Goal: Transaction & Acquisition: Purchase product/service

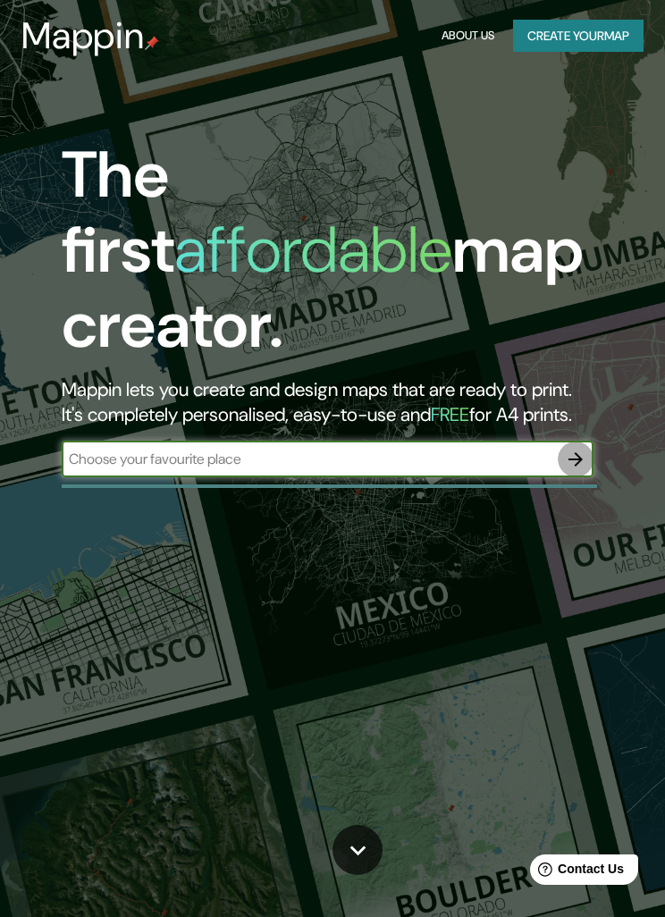
click at [576, 449] on icon "button" at bounding box center [575, 459] width 21 height 21
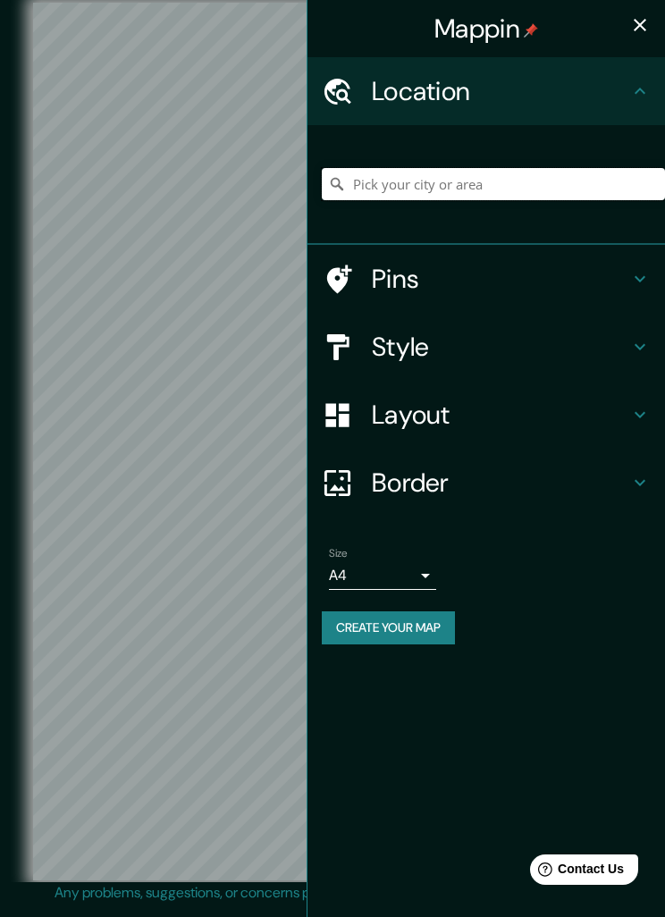
click at [533, 193] on input "Pick your city or area" at bounding box center [493, 184] width 343 height 32
click at [630, 351] on icon at bounding box center [639, 346] width 21 height 21
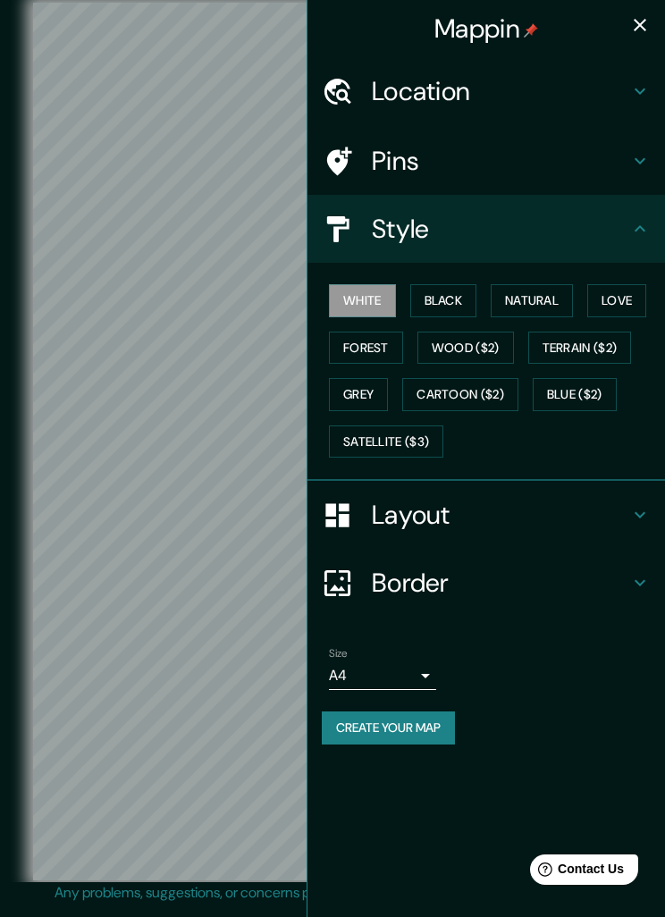
click at [415, 443] on button "Satellite ($3)" at bounding box center [386, 441] width 114 height 33
click at [552, 288] on button "Natural" at bounding box center [532, 300] width 82 height 33
click at [358, 308] on button "White" at bounding box center [362, 300] width 67 height 33
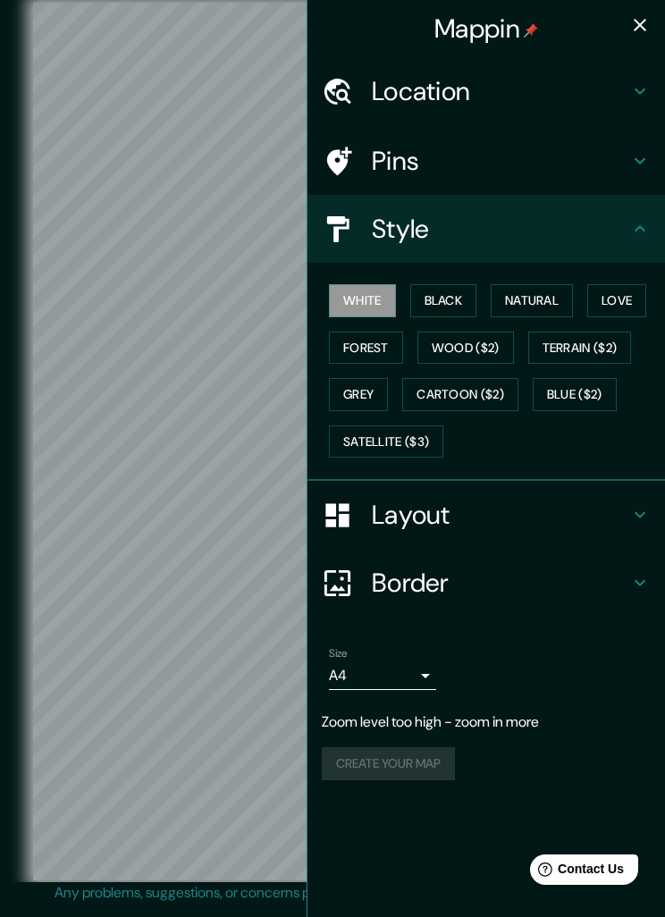
click at [622, 174] on h4 "Pins" at bounding box center [500, 161] width 257 height 32
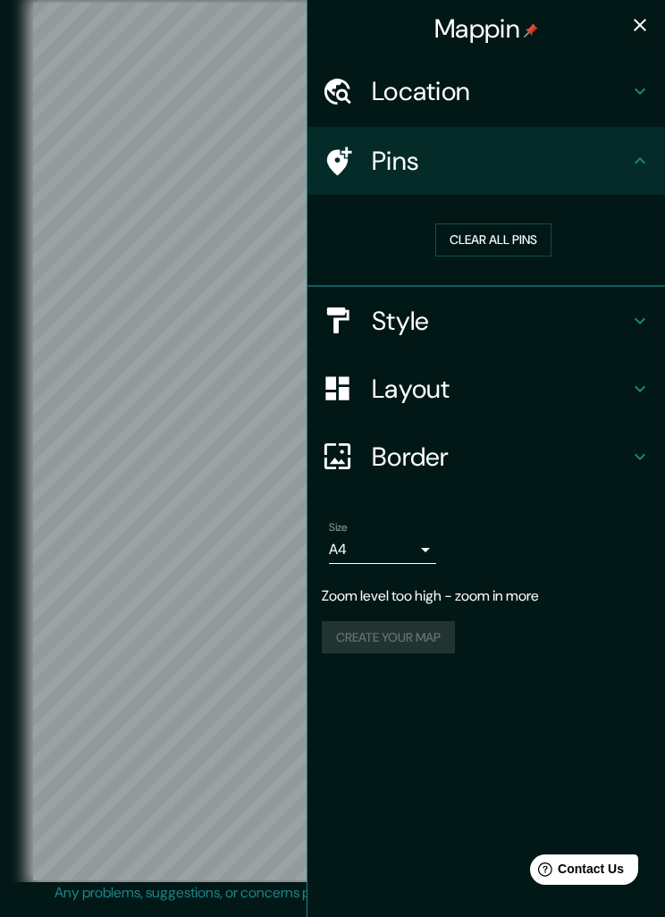
click at [627, 82] on h4 "Location" at bounding box center [500, 91] width 257 height 32
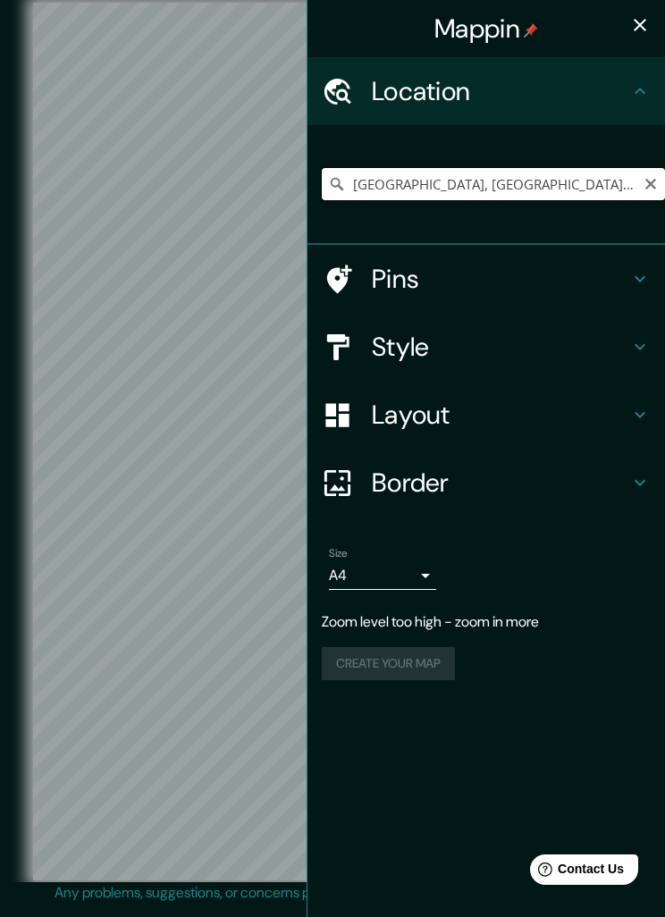
click at [524, 191] on input "[GEOGRAPHIC_DATA], [GEOGRAPHIC_DATA], [GEOGRAPHIC_DATA]" at bounding box center [493, 184] width 343 height 32
click at [594, 180] on input "[GEOGRAPHIC_DATA], [GEOGRAPHIC_DATA], [GEOGRAPHIC_DATA]" at bounding box center [493, 184] width 343 height 32
click at [661, 184] on input "[GEOGRAPHIC_DATA], [GEOGRAPHIC_DATA], [GEOGRAPHIC_DATA]" at bounding box center [493, 184] width 343 height 32
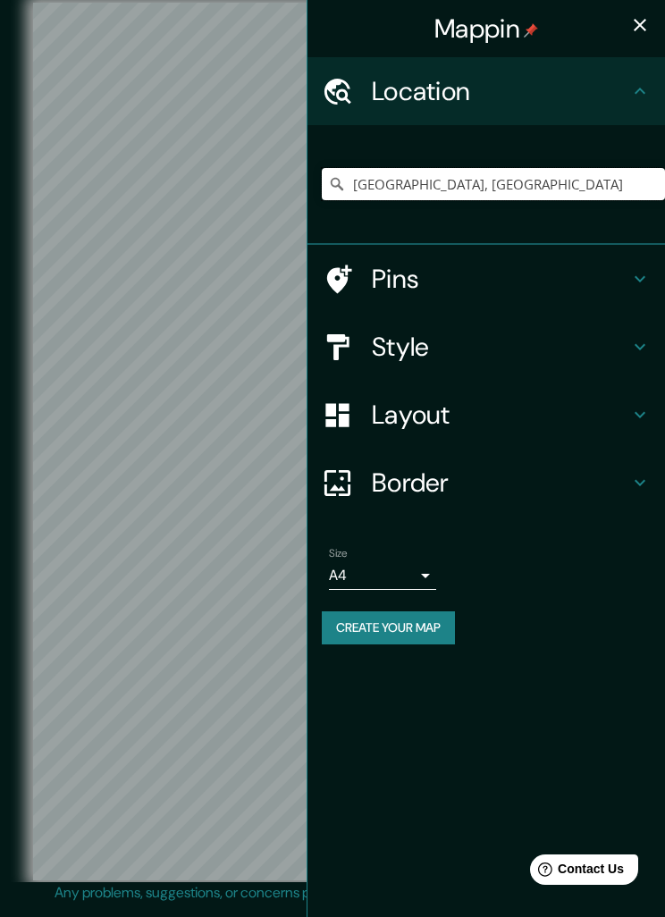
click at [594, 189] on input "[GEOGRAPHIC_DATA], [GEOGRAPHIC_DATA]" at bounding box center [493, 184] width 343 height 32
click at [619, 183] on input "[GEOGRAPHIC_DATA], [GEOGRAPHIC_DATA]" at bounding box center [493, 184] width 343 height 32
click at [619, 182] on input "[GEOGRAPHIC_DATA], [GEOGRAPHIC_DATA]" at bounding box center [493, 184] width 343 height 32
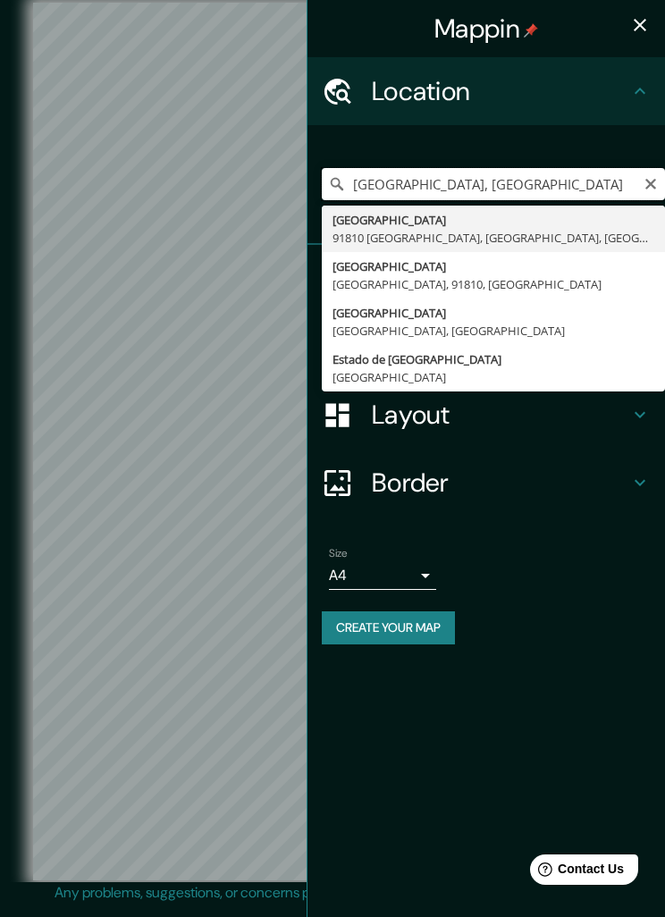
type input "[GEOGRAPHIC_DATA], [GEOGRAPHIC_DATA]"
click at [650, 181] on icon "Clear" at bounding box center [650, 184] width 11 height 11
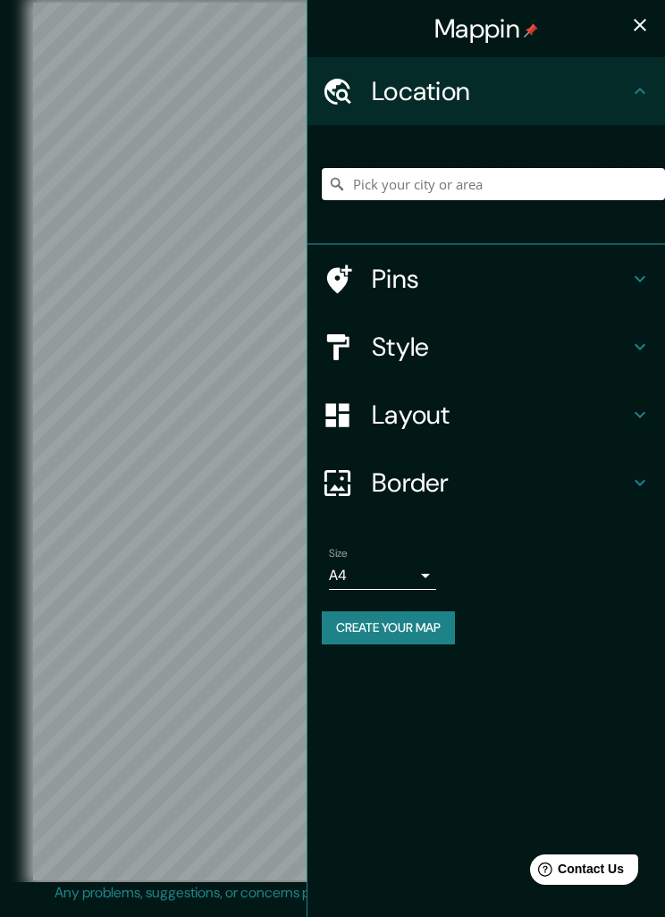
type input "P"
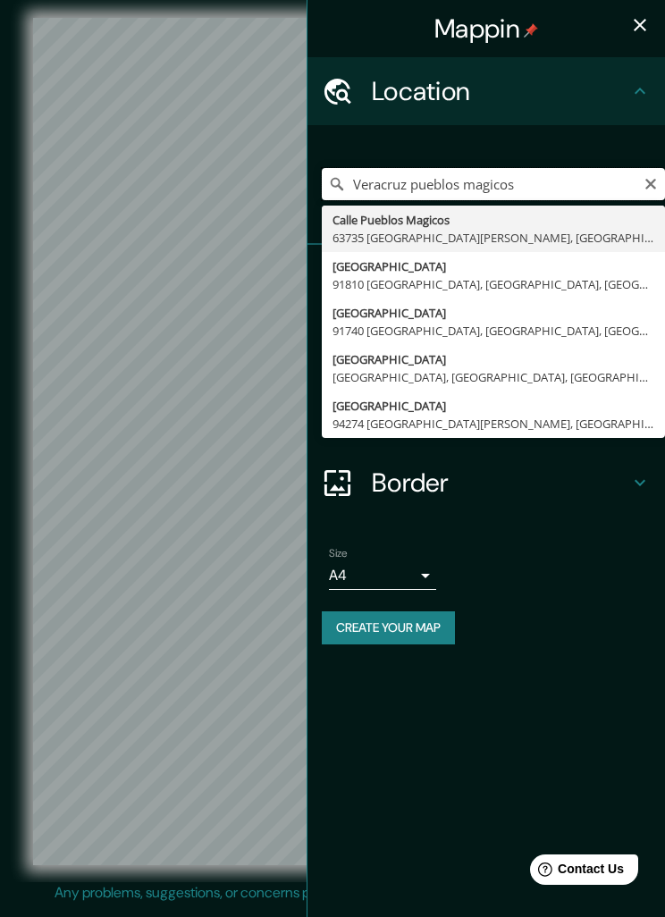
type input "Veracruz pueblos magicos"
click at [657, 177] on icon "Clear" at bounding box center [651, 184] width 14 height 14
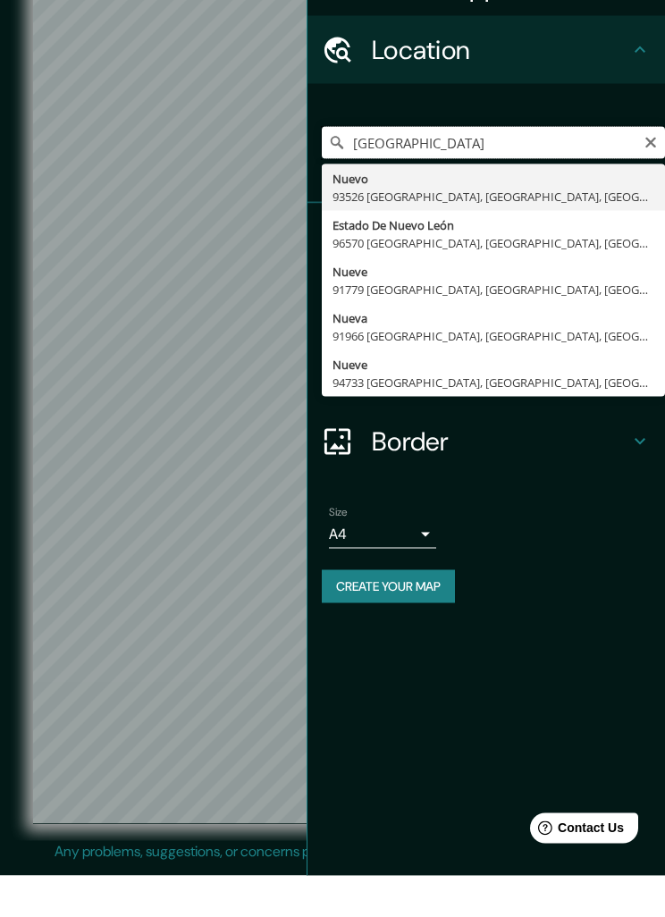
click at [649, 168] on input "[GEOGRAPHIC_DATA]" at bounding box center [493, 184] width 343 height 32
click at [661, 168] on input "[GEOGRAPHIC_DATA]" at bounding box center [493, 184] width 343 height 32
type input "[GEOGRAPHIC_DATA]"
click at [653, 179] on icon "Clear" at bounding box center [650, 184] width 11 height 11
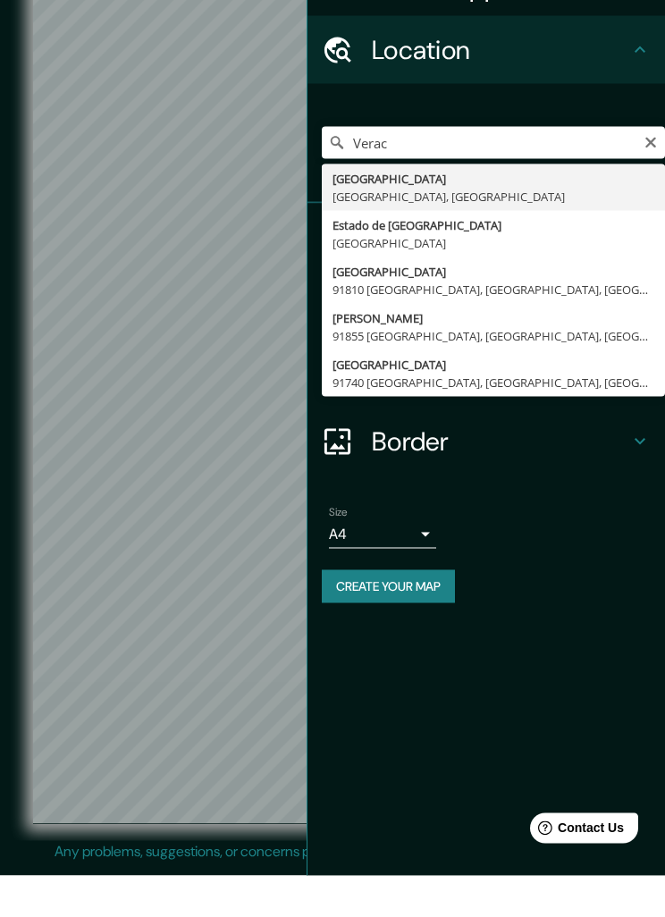
type input "[GEOGRAPHIC_DATA], [GEOGRAPHIC_DATA], [GEOGRAPHIC_DATA]"
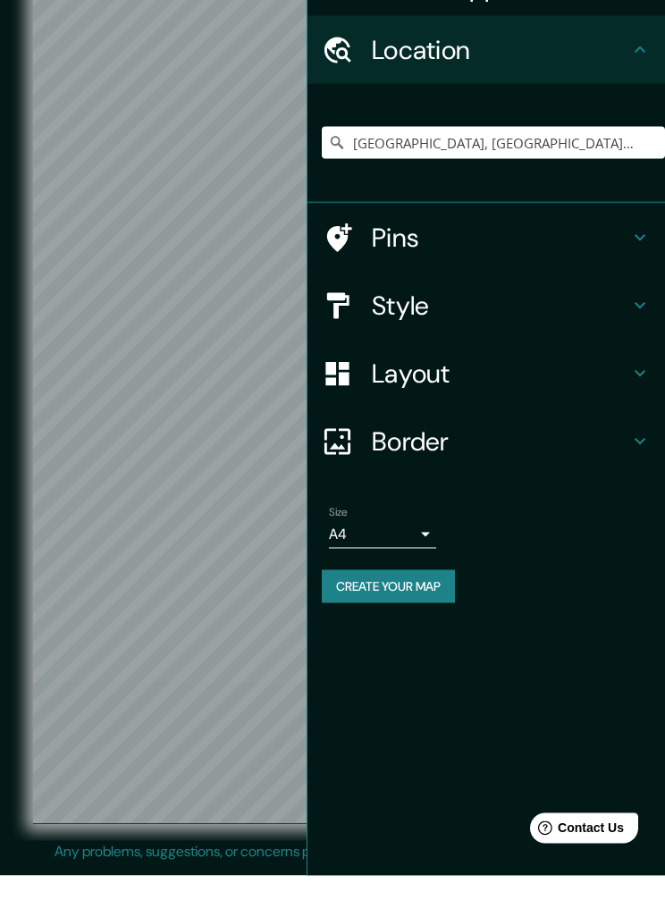
scroll to position [42, 0]
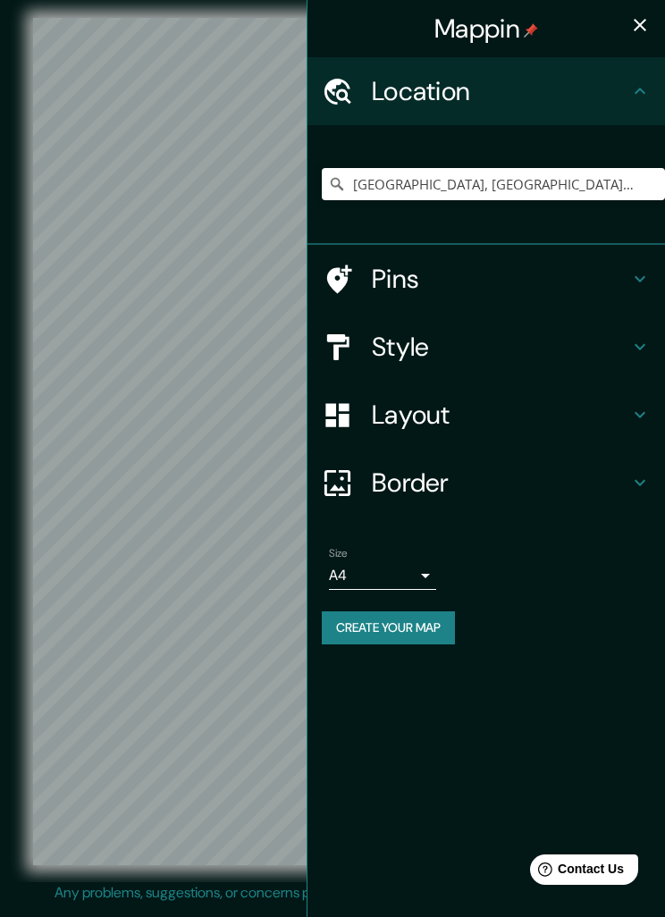
click at [626, 352] on h4 "Style" at bounding box center [500, 347] width 257 height 32
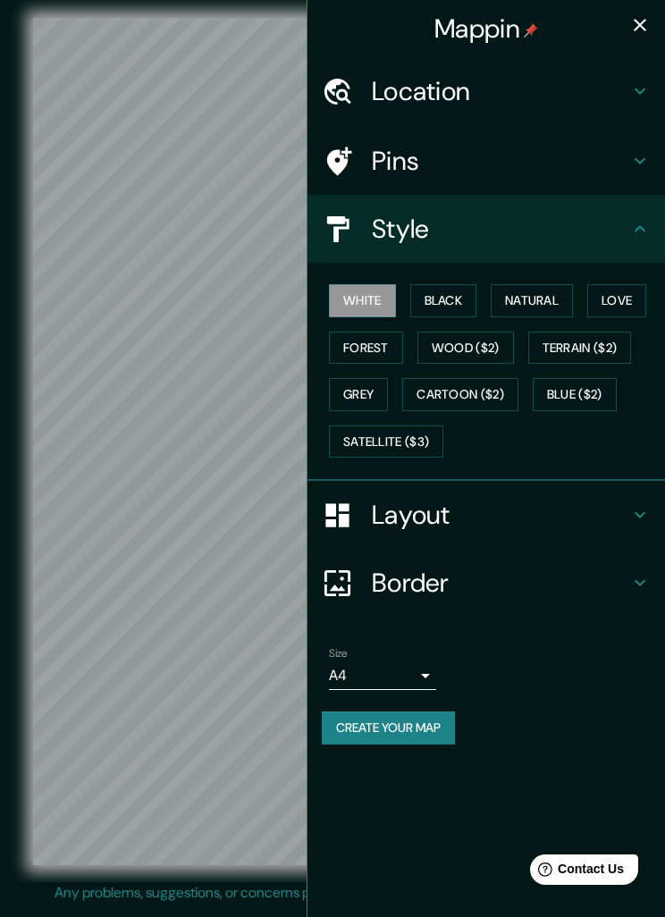
click at [406, 434] on button "Satellite ($3)" at bounding box center [386, 441] width 114 height 33
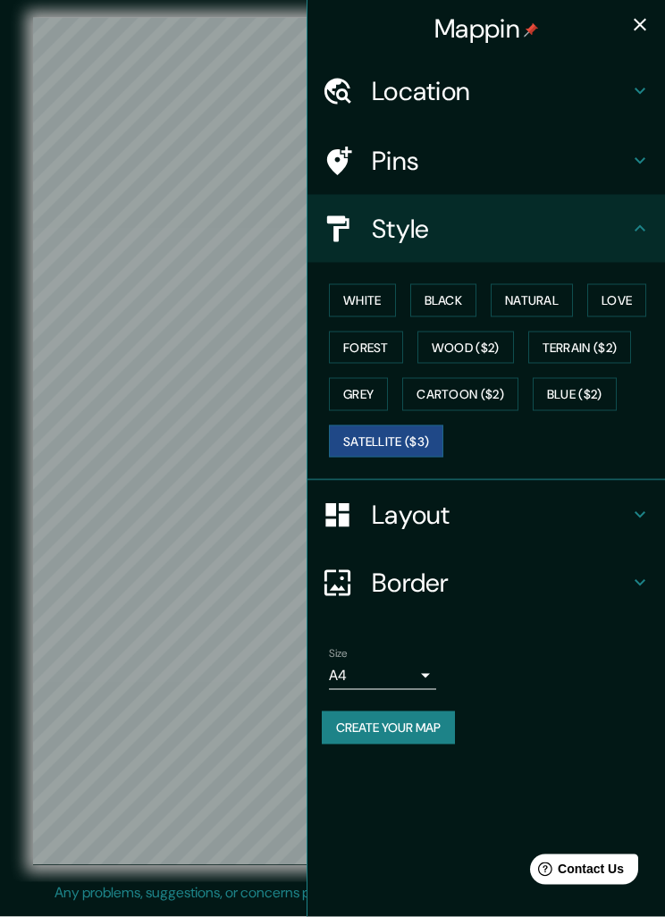
click at [462, 298] on button "Black" at bounding box center [443, 300] width 67 height 33
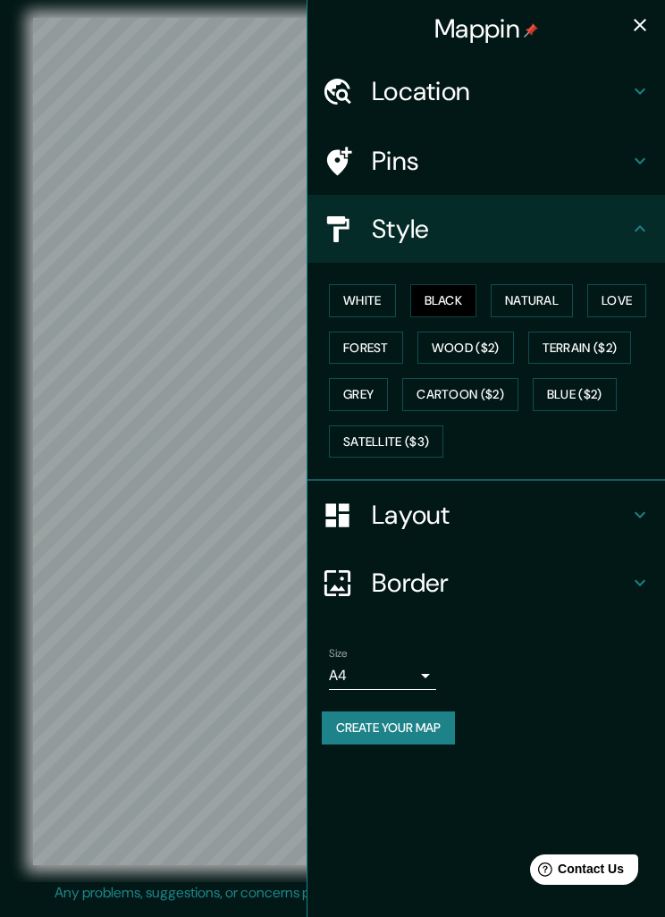
click at [399, 442] on button "Satellite ($3)" at bounding box center [386, 441] width 114 height 33
click at [628, 507] on h4 "Layout" at bounding box center [500, 515] width 257 height 32
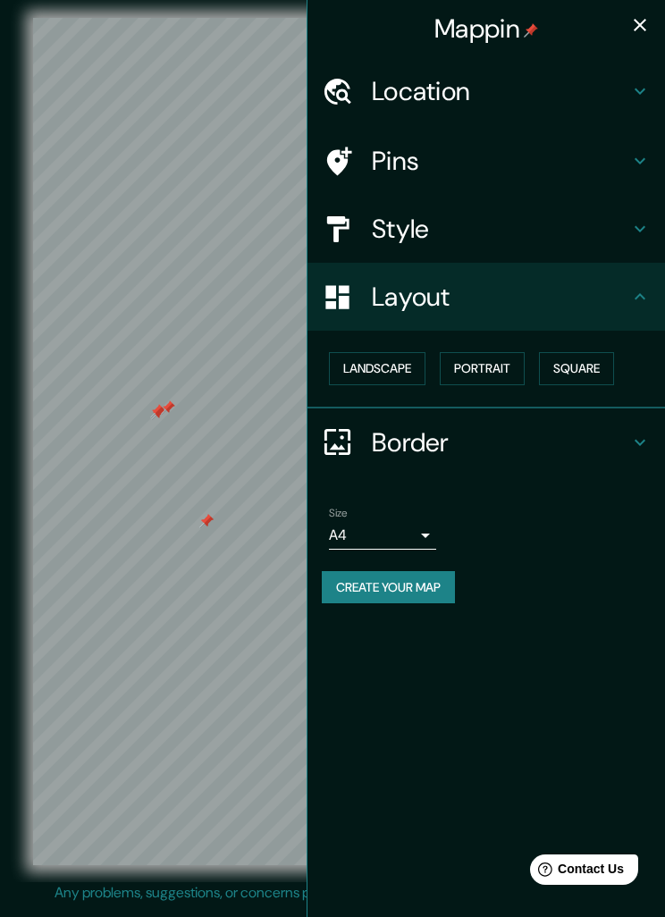
click at [619, 156] on h4 "Pins" at bounding box center [500, 161] width 257 height 32
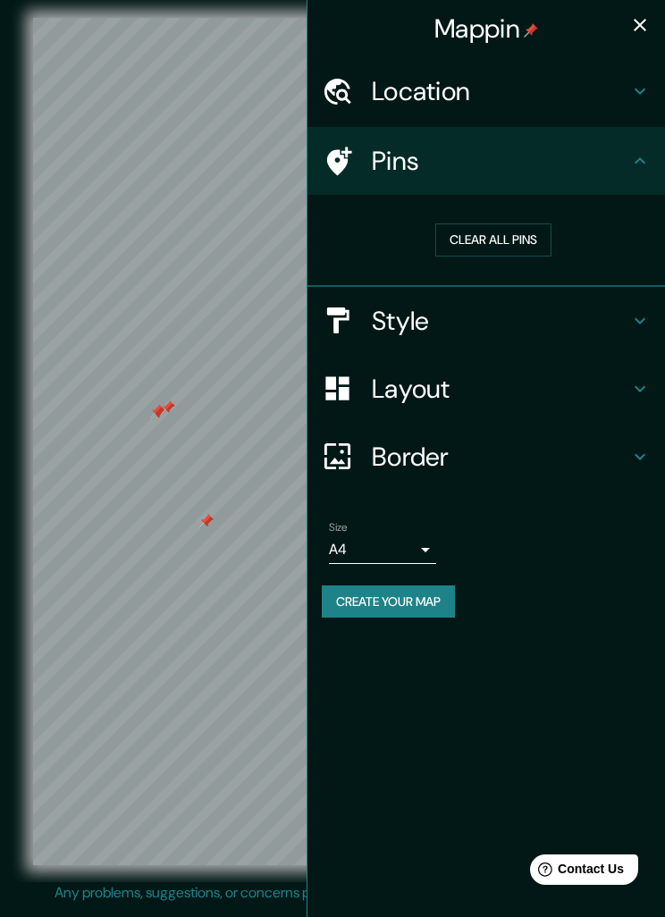
click at [635, 158] on icon at bounding box center [639, 160] width 21 height 21
click at [658, 156] on div "Pins" at bounding box center [486, 161] width 358 height 68
click at [638, 330] on div "Style" at bounding box center [486, 321] width 358 height 68
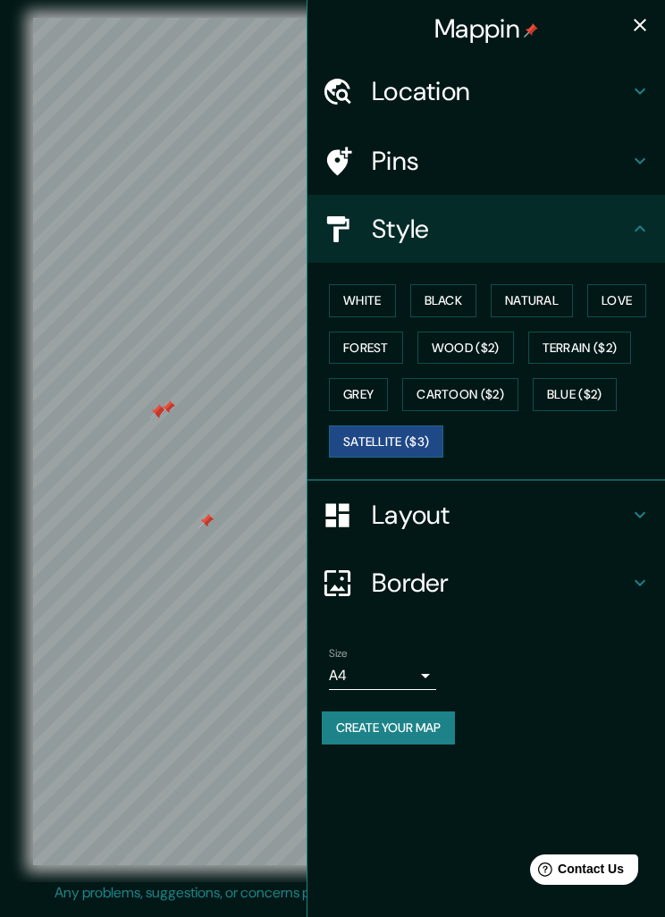
click at [363, 304] on button "White" at bounding box center [362, 300] width 67 height 33
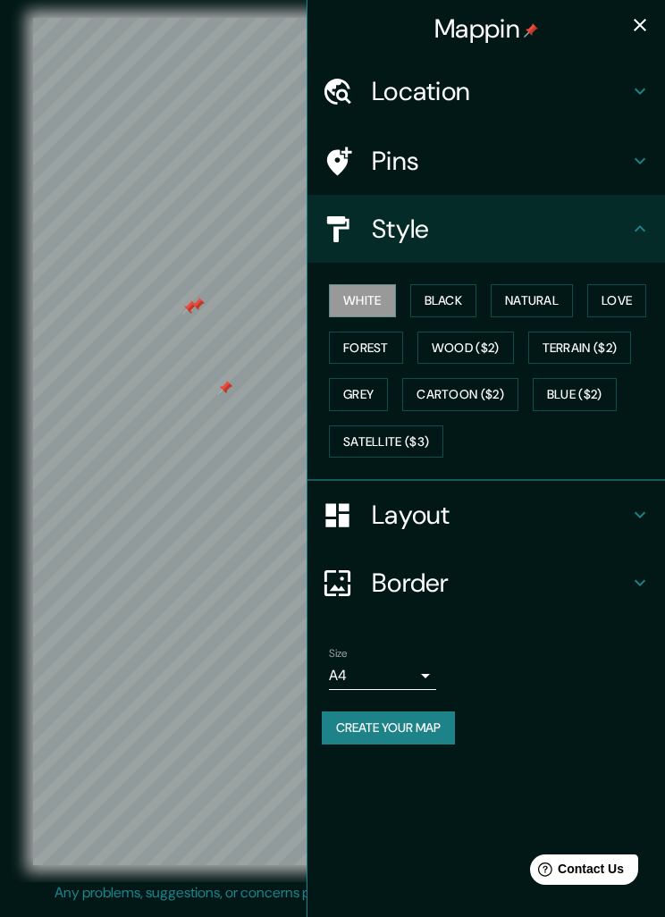
click at [456, 306] on button "Black" at bounding box center [443, 300] width 67 height 33
click at [544, 290] on button "Natural" at bounding box center [532, 300] width 82 height 33
click at [628, 299] on button "Love" at bounding box center [616, 300] width 59 height 33
click at [384, 334] on button "Forest" at bounding box center [366, 348] width 74 height 33
click at [481, 344] on button "Wood ($2)" at bounding box center [465, 348] width 97 height 33
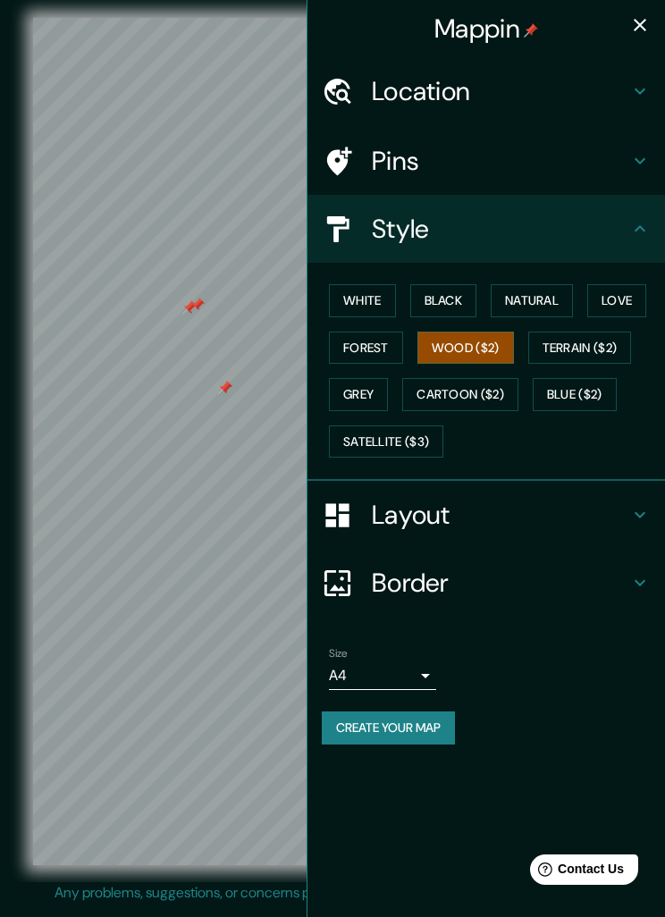
click at [609, 341] on button "Terrain ($2)" at bounding box center [580, 348] width 104 height 33
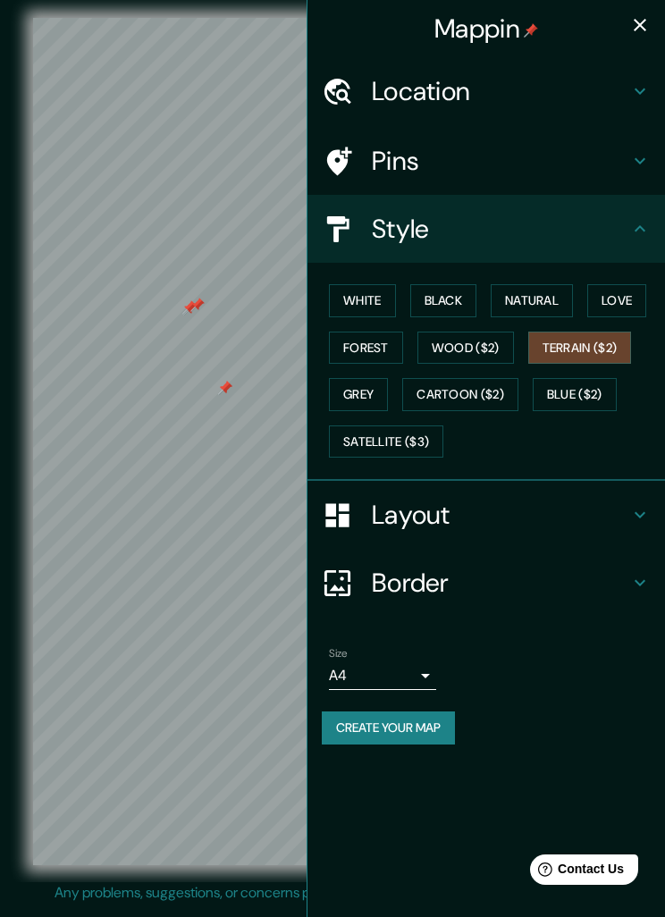
click at [597, 393] on button "Blue ($2)" at bounding box center [575, 394] width 84 height 33
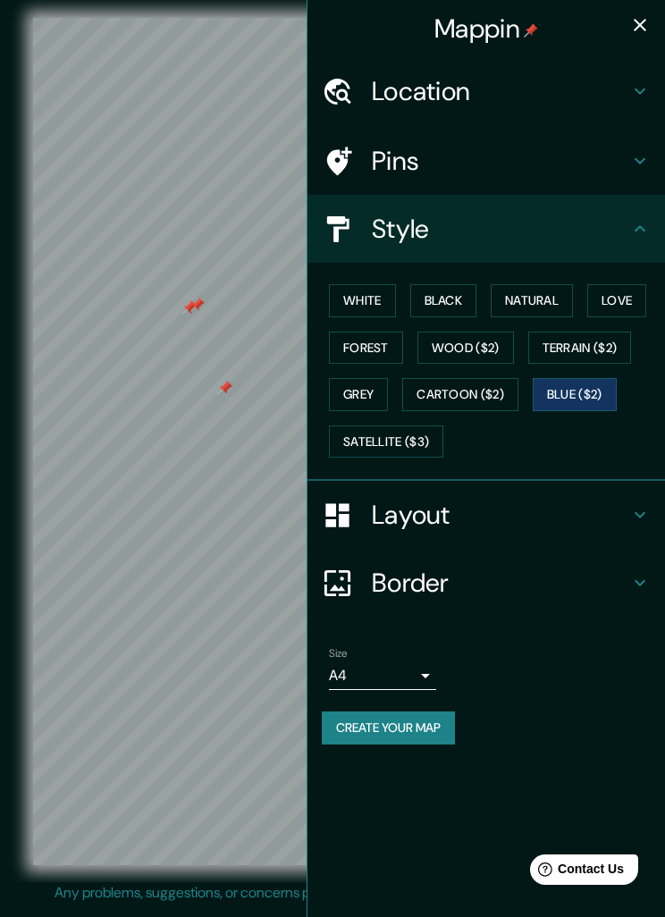
click at [503, 388] on button "Cartoon ($2)" at bounding box center [460, 394] width 116 height 33
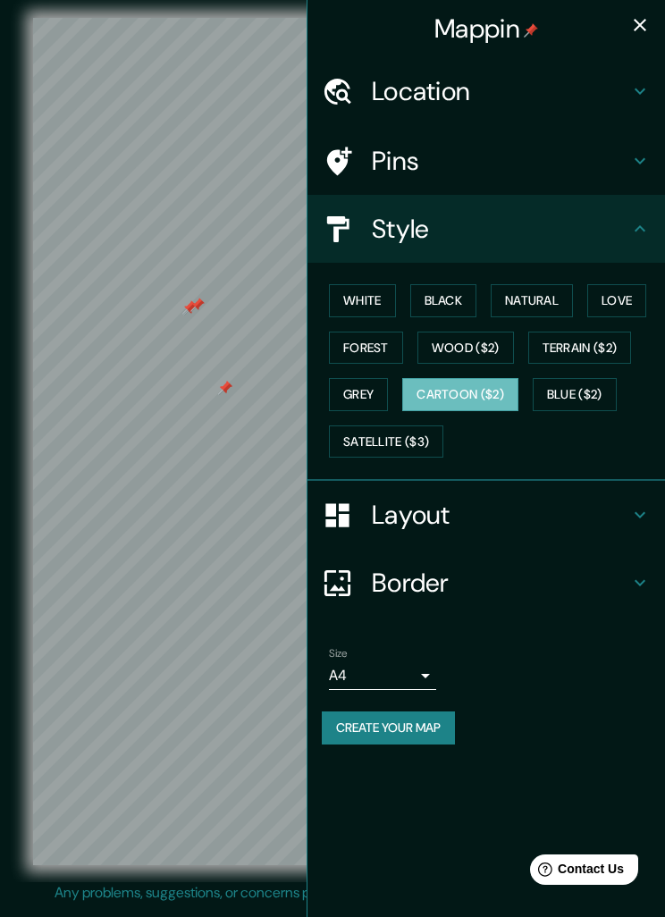
click at [375, 306] on button "White" at bounding box center [362, 300] width 67 height 33
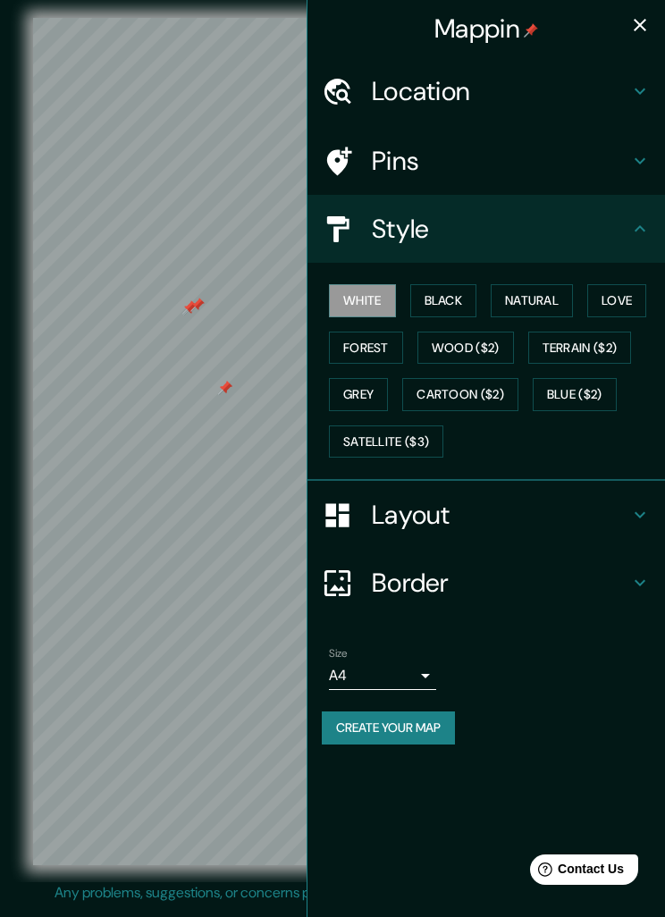
click at [474, 304] on button "Black" at bounding box center [443, 300] width 67 height 33
click at [647, 508] on icon at bounding box center [639, 514] width 21 height 21
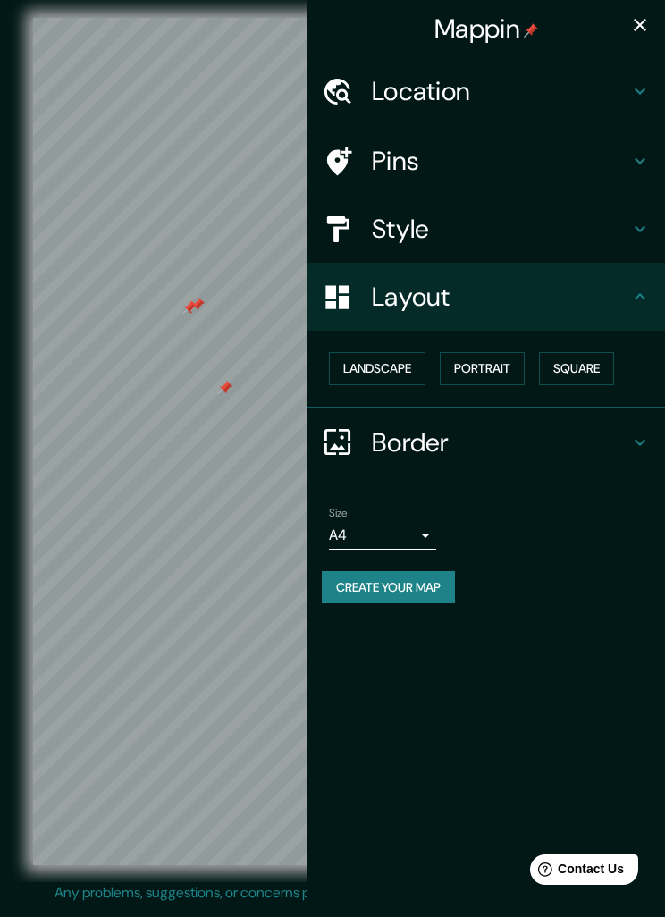
click at [419, 526] on body "Mappin Location [GEOGRAPHIC_DATA], [GEOGRAPHIC_DATA], [GEOGRAPHIC_DATA] Pins St…" at bounding box center [332, 458] width 665 height 917
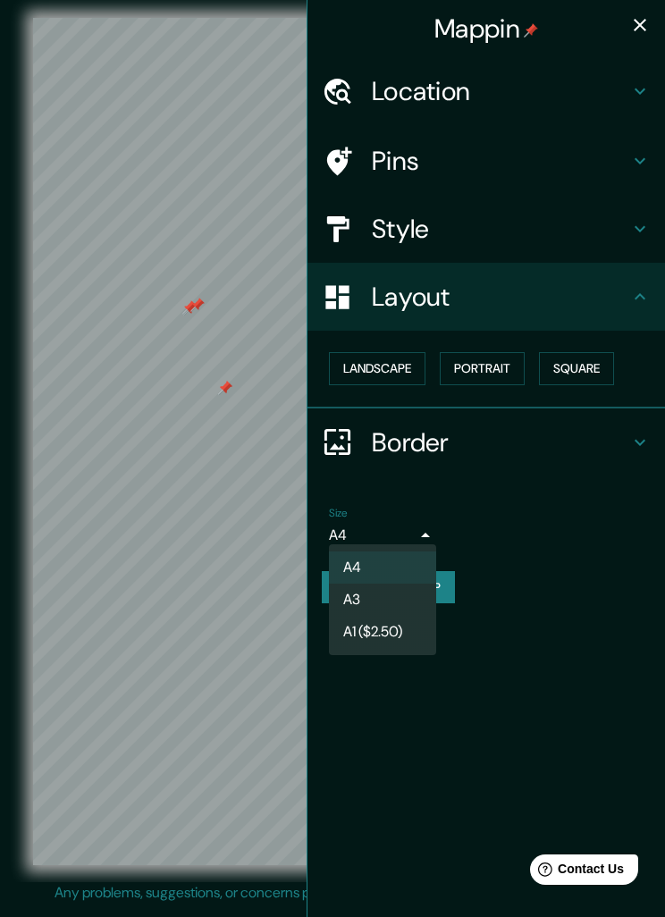
click at [635, 443] on div at bounding box center [332, 458] width 665 height 917
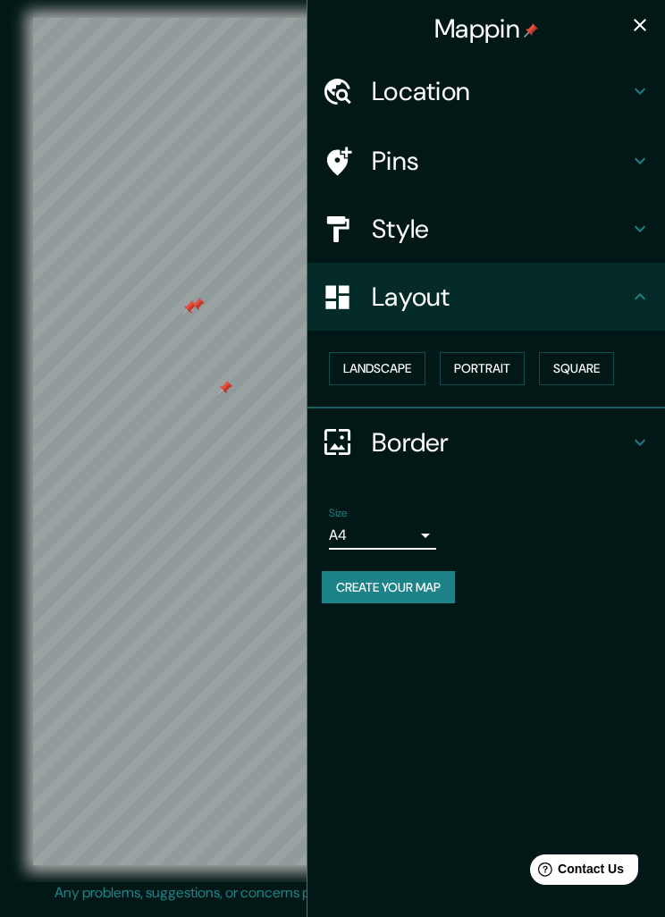
click at [407, 364] on button "Landscape" at bounding box center [377, 368] width 97 height 33
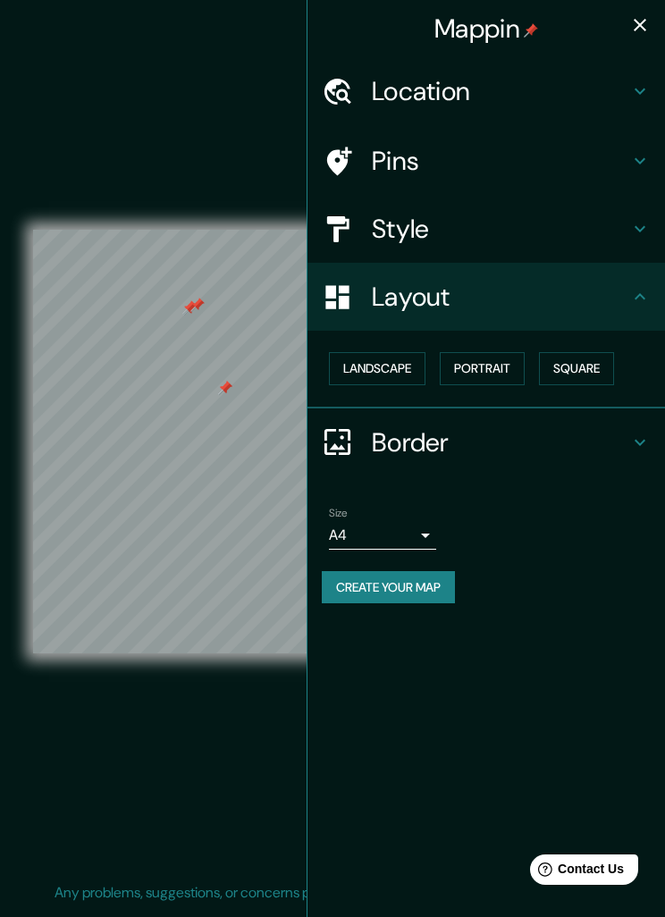
click at [504, 360] on button "Portrait" at bounding box center [482, 368] width 85 height 33
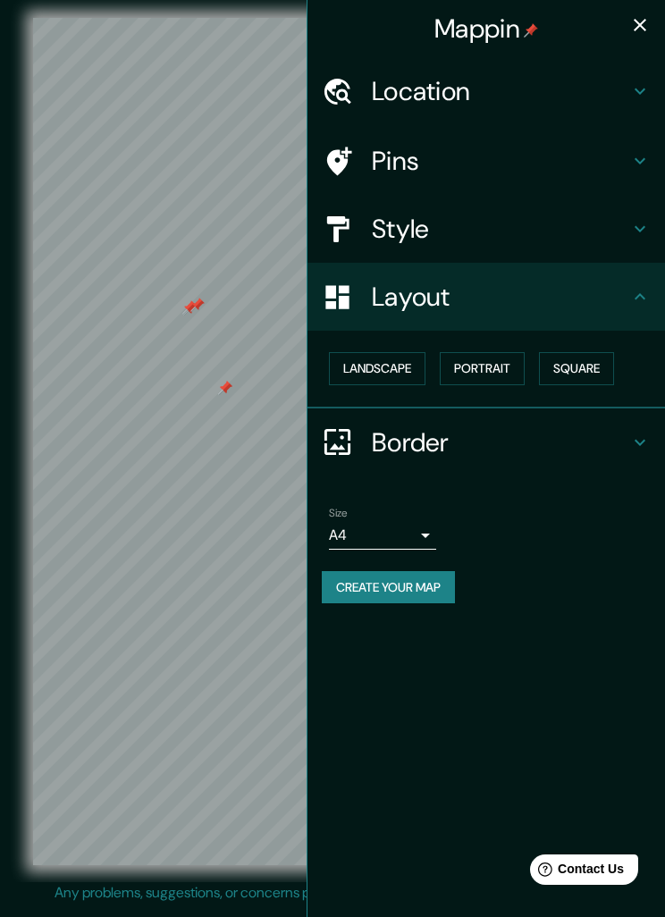
click at [595, 360] on button "Square" at bounding box center [576, 368] width 75 height 33
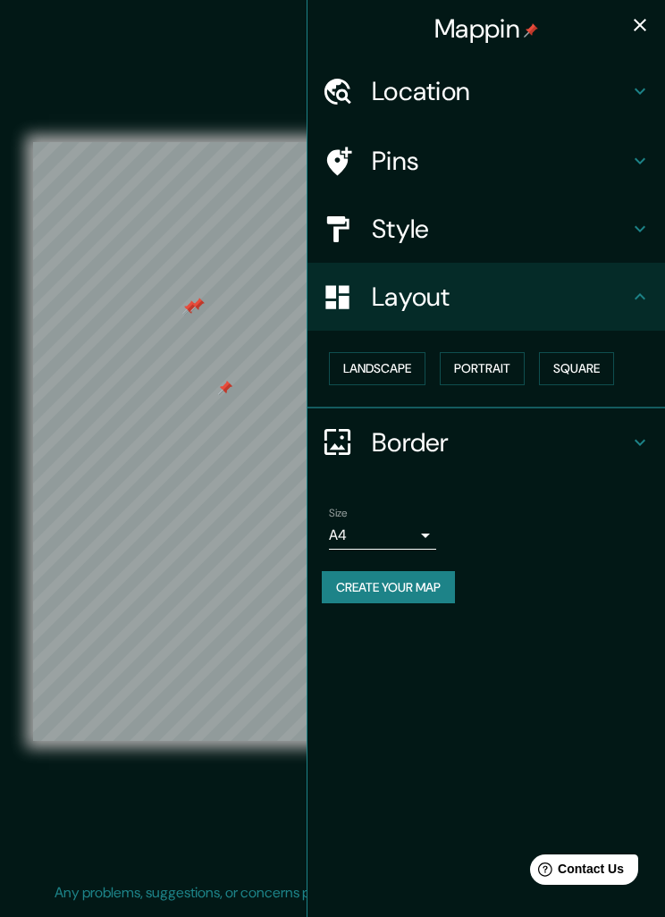
click at [394, 374] on button "Landscape" at bounding box center [377, 368] width 97 height 33
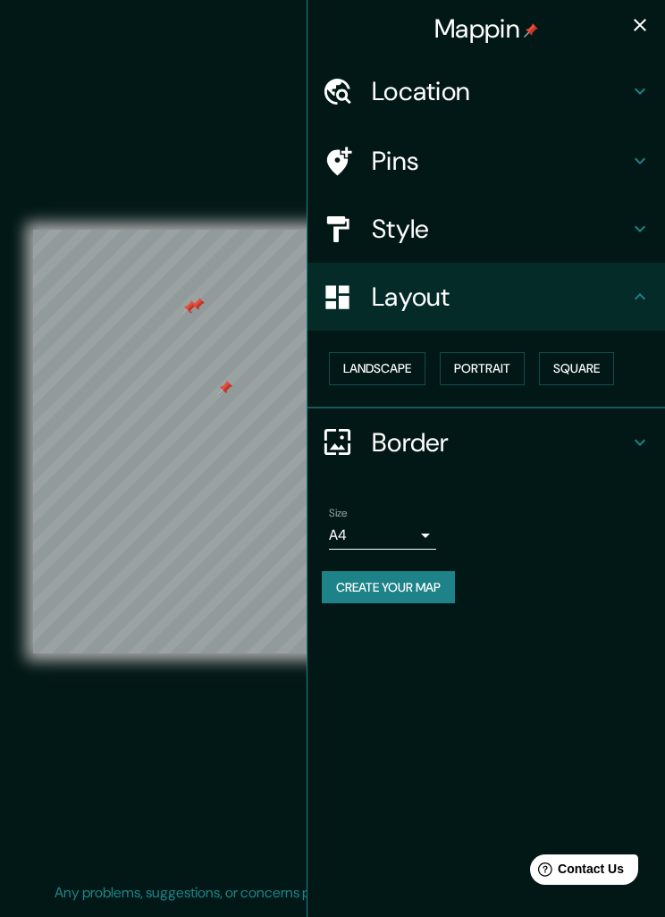
click at [650, 438] on icon at bounding box center [639, 442] width 21 height 21
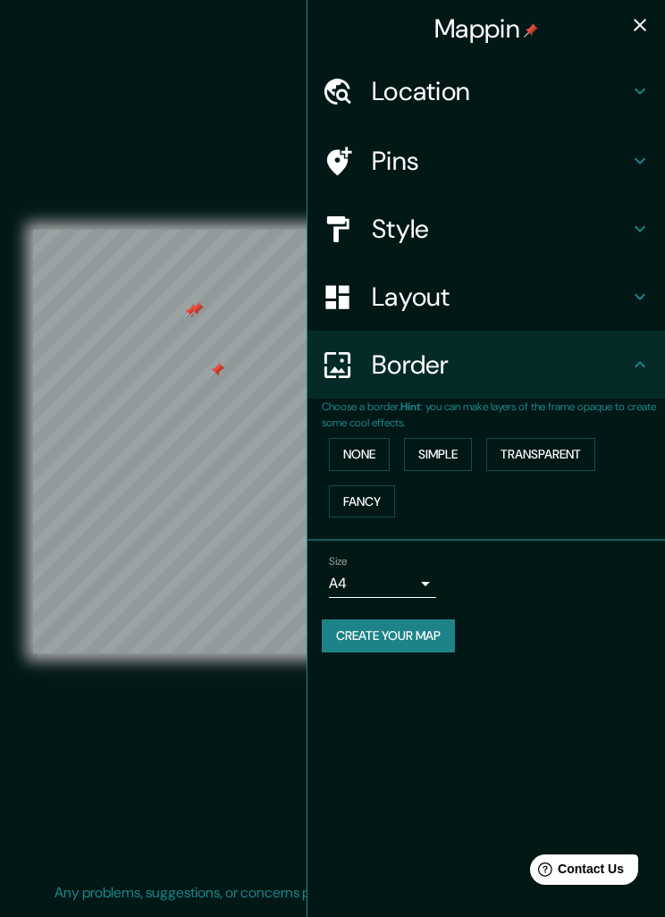
click at [517, 158] on h4 "Pins" at bounding box center [500, 161] width 257 height 32
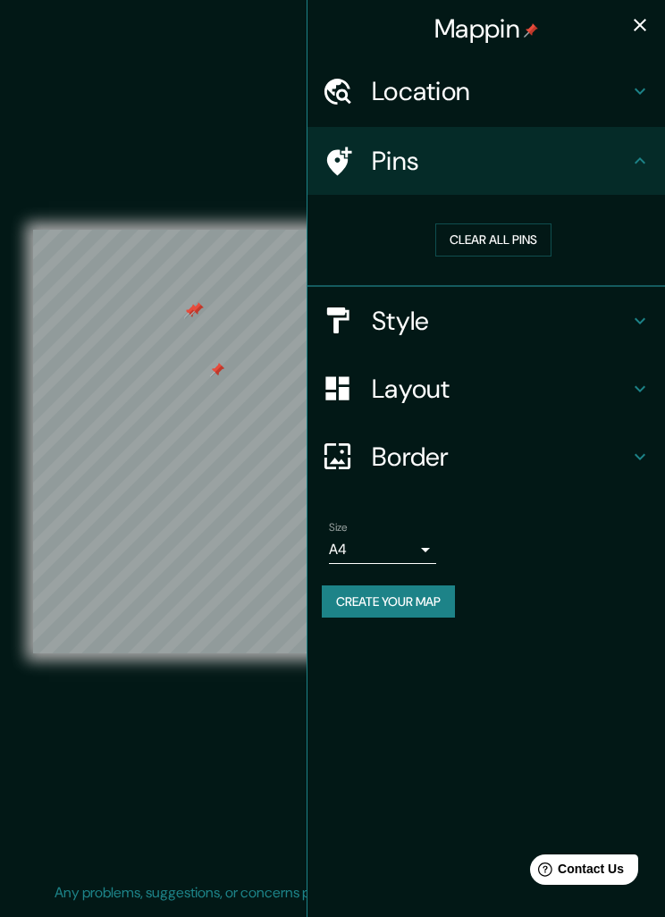
click at [525, 240] on button "Clear all pins" at bounding box center [493, 239] width 116 height 33
click at [604, 448] on h4 "Border" at bounding box center [500, 457] width 257 height 32
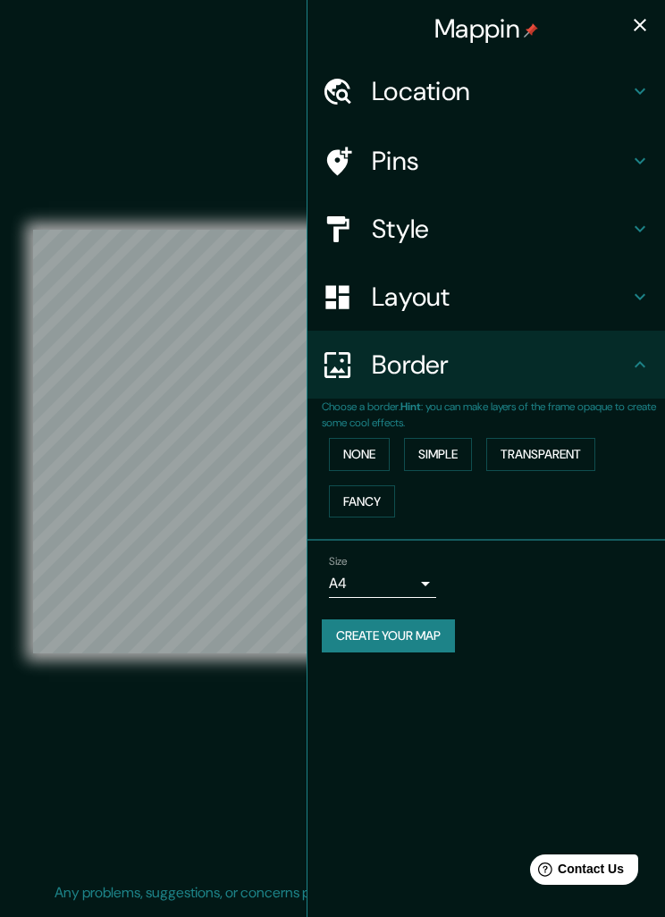
click at [364, 451] on button "None" at bounding box center [359, 454] width 61 height 33
click at [625, 299] on h4 "Layout" at bounding box center [500, 297] width 257 height 32
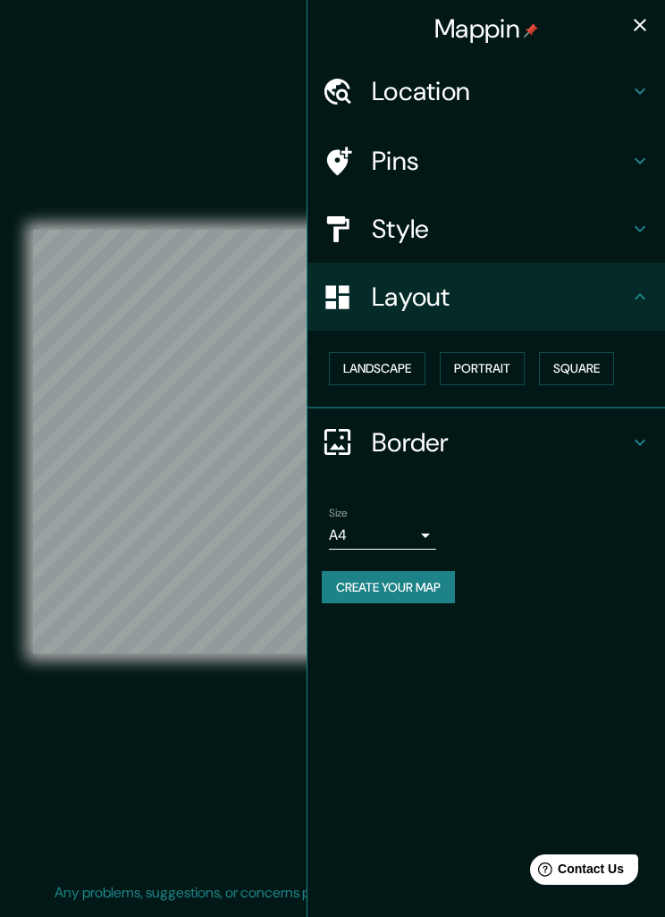
click at [398, 377] on button "Landscape" at bounding box center [377, 368] width 97 height 33
click at [507, 373] on button "Portrait" at bounding box center [482, 368] width 85 height 33
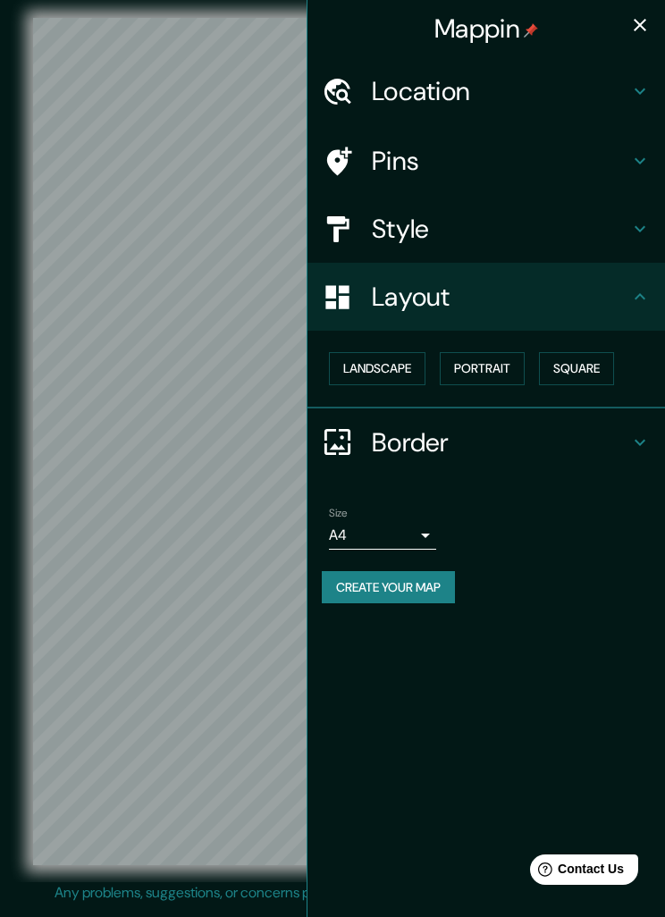
click at [627, 225] on h4 "Style" at bounding box center [500, 229] width 257 height 32
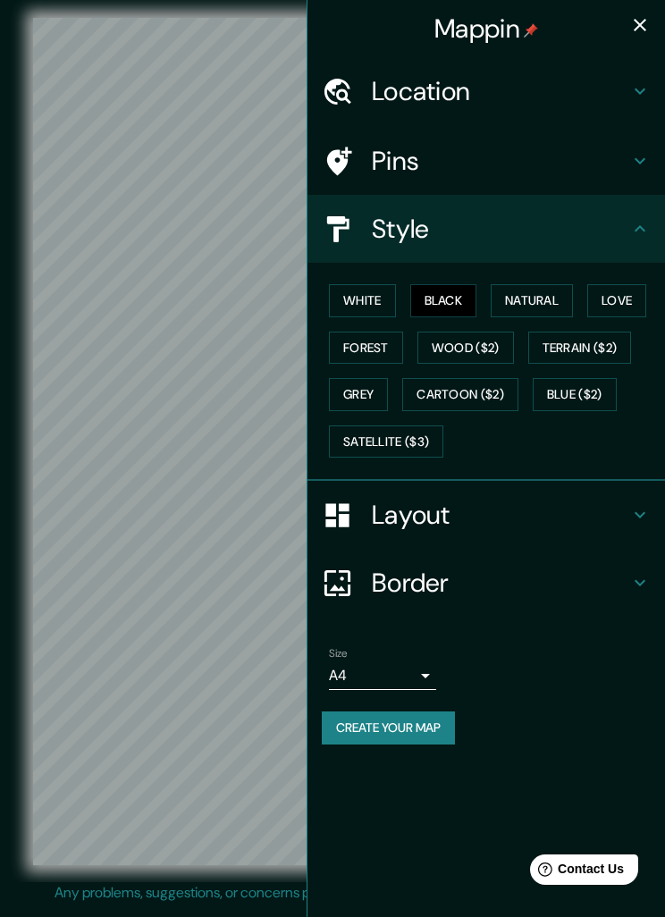
click at [550, 297] on button "Natural" at bounding box center [532, 300] width 82 height 33
click at [379, 299] on button "White" at bounding box center [362, 300] width 67 height 33
click at [470, 293] on button "Black" at bounding box center [443, 300] width 67 height 33
click at [543, 291] on button "Natural" at bounding box center [532, 300] width 82 height 33
click at [381, 302] on button "White" at bounding box center [362, 300] width 67 height 33
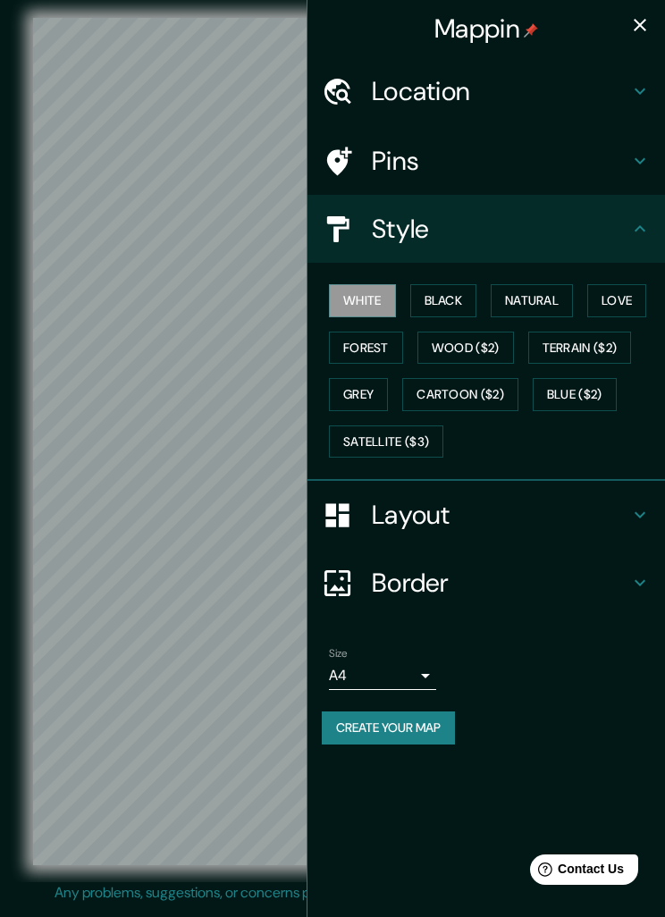
click at [453, 307] on button "Black" at bounding box center [443, 300] width 67 height 33
click at [383, 303] on button "White" at bounding box center [362, 300] width 67 height 33
click at [428, 720] on button "Create your map" at bounding box center [388, 728] width 133 height 33
click at [633, 29] on icon "button" at bounding box center [639, 24] width 21 height 21
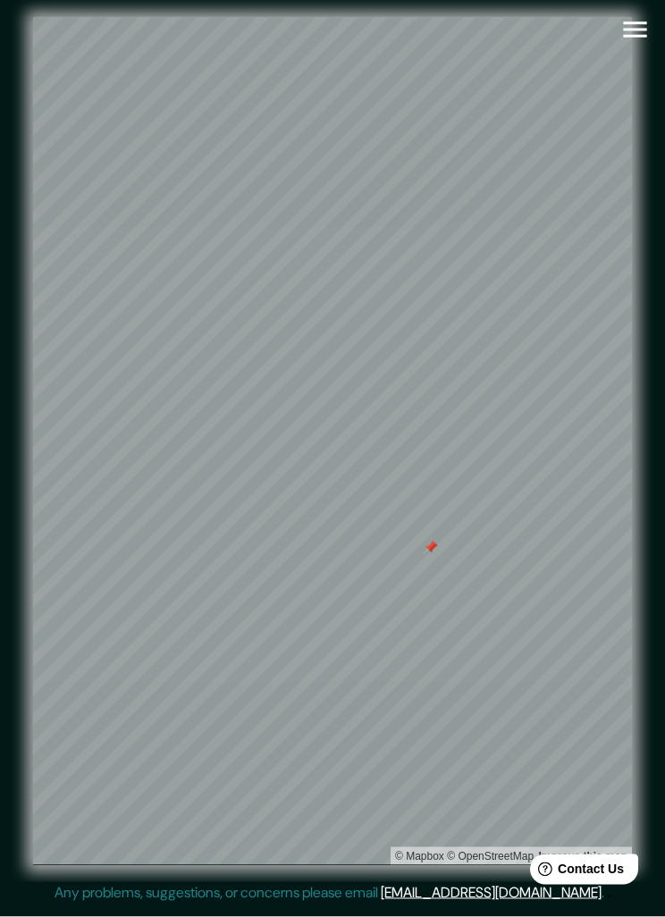
scroll to position [0, 0]
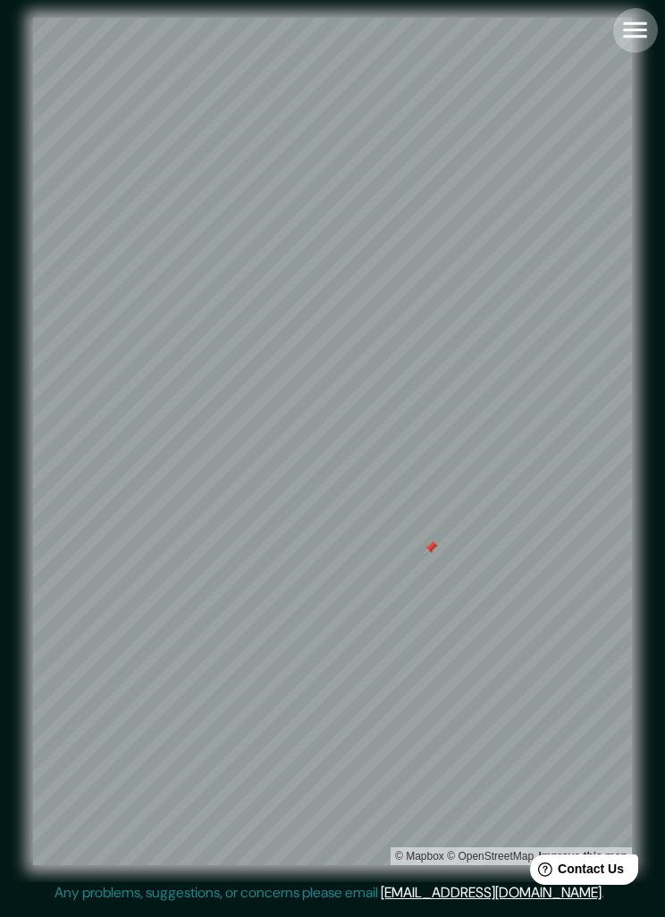
click at [644, 27] on icon "button" at bounding box center [634, 29] width 31 height 31
